Goal: Find contact information: Find contact information

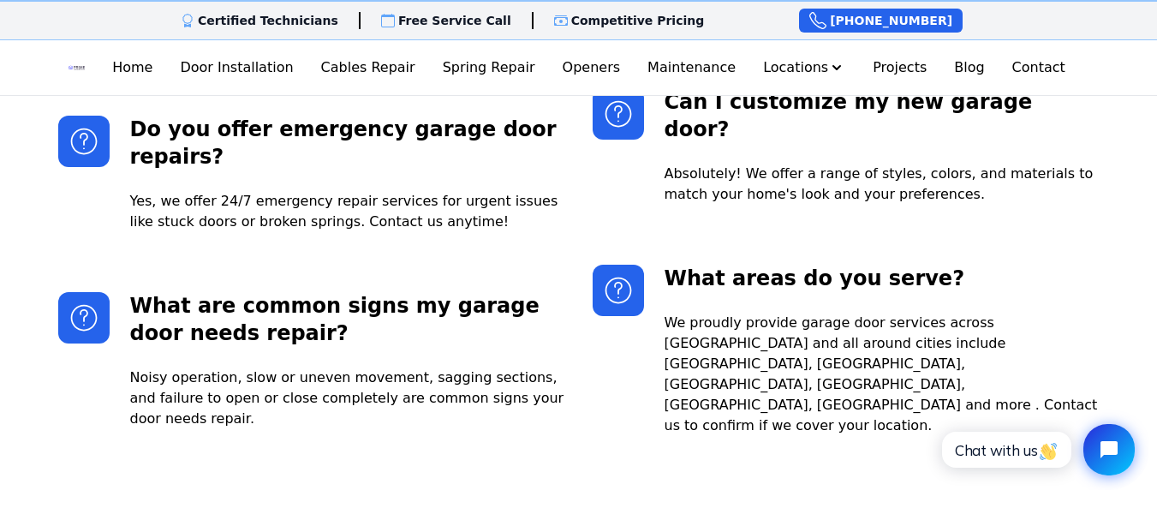
scroll to position [4575, 0]
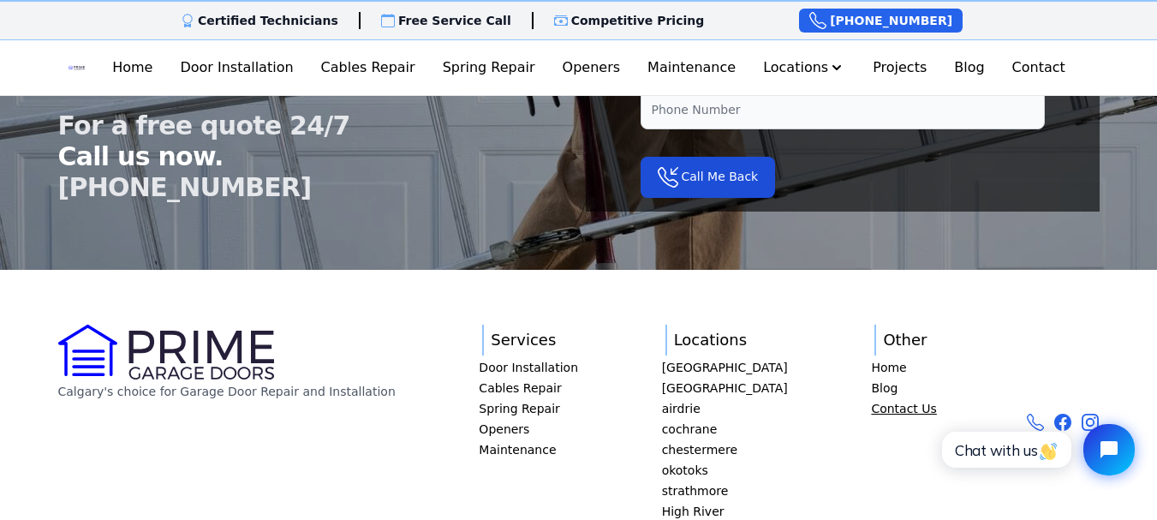
click at [871, 400] on link "Contact Us" at bounding box center [903, 408] width 65 height 17
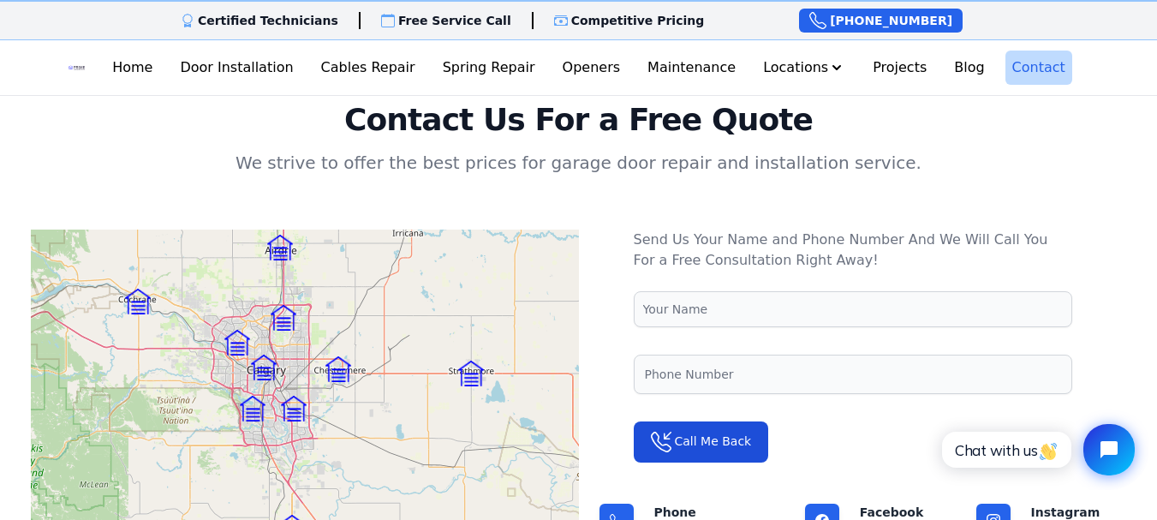
scroll to position [174, 0]
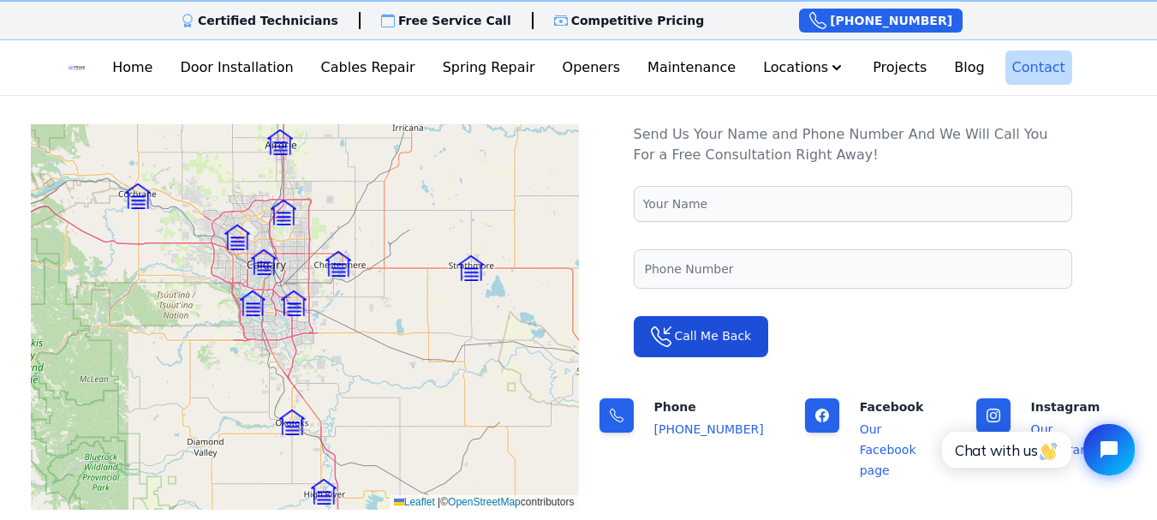
click at [863, 429] on link "Our Facebook page" at bounding box center [888, 449] width 57 height 55
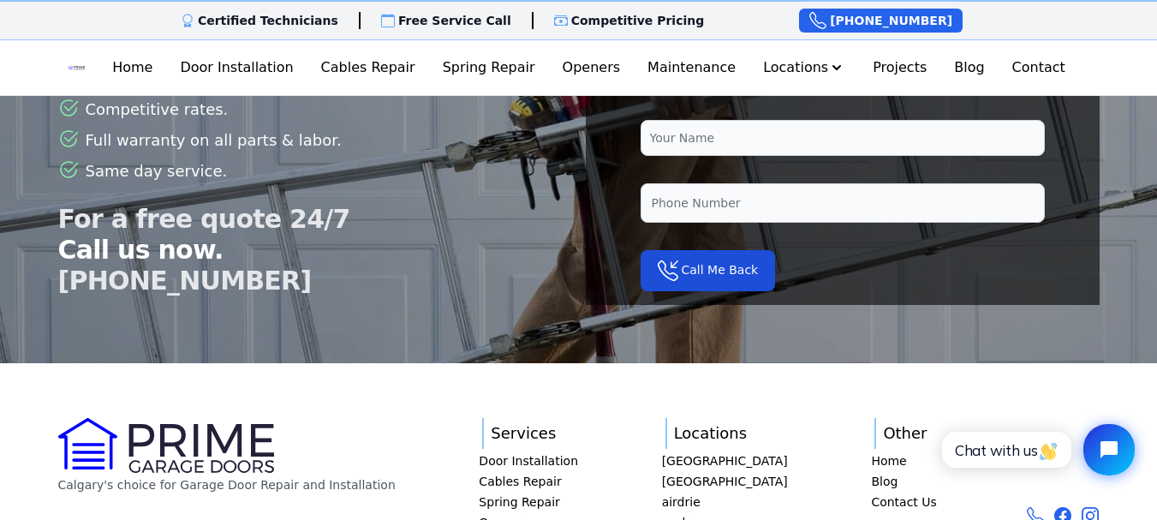
scroll to position [4575, 0]
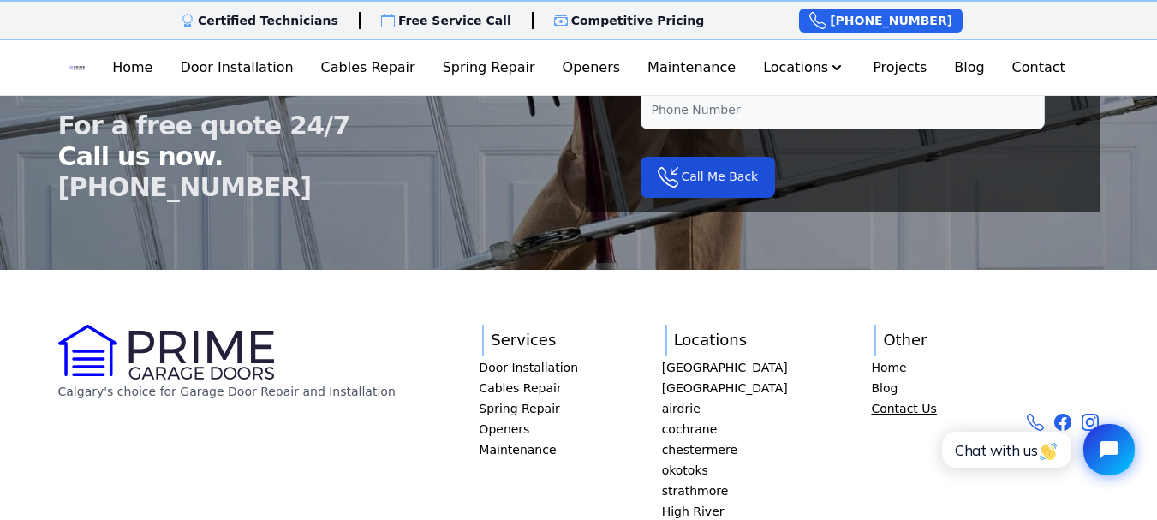
click at [889, 400] on link "Contact Us" at bounding box center [903, 408] width 65 height 17
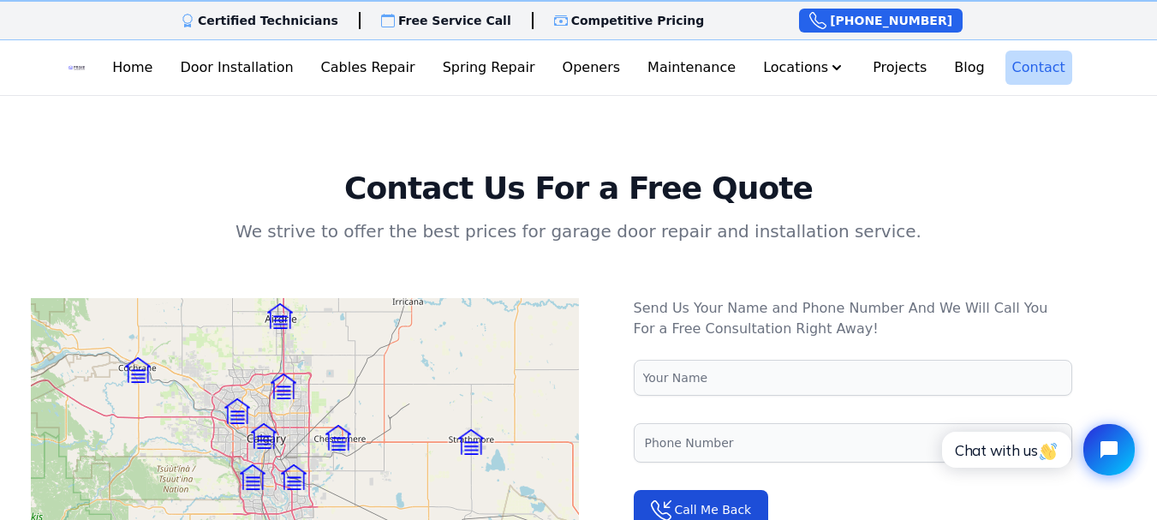
click at [1017, 78] on link "Contact" at bounding box center [1038, 68] width 67 height 34
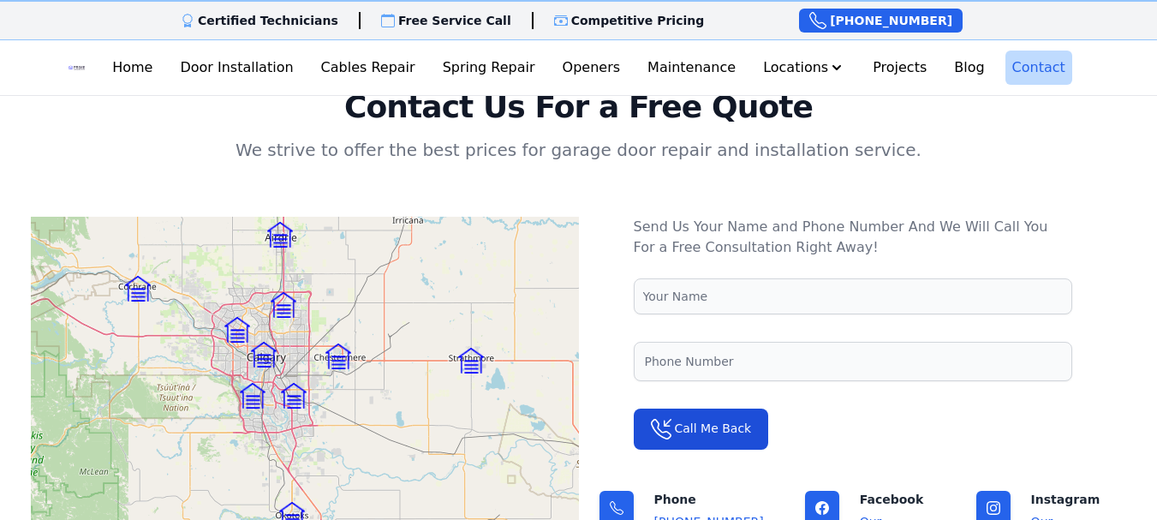
scroll to position [174, 0]
